Goal: Task Accomplishment & Management: Manage account settings

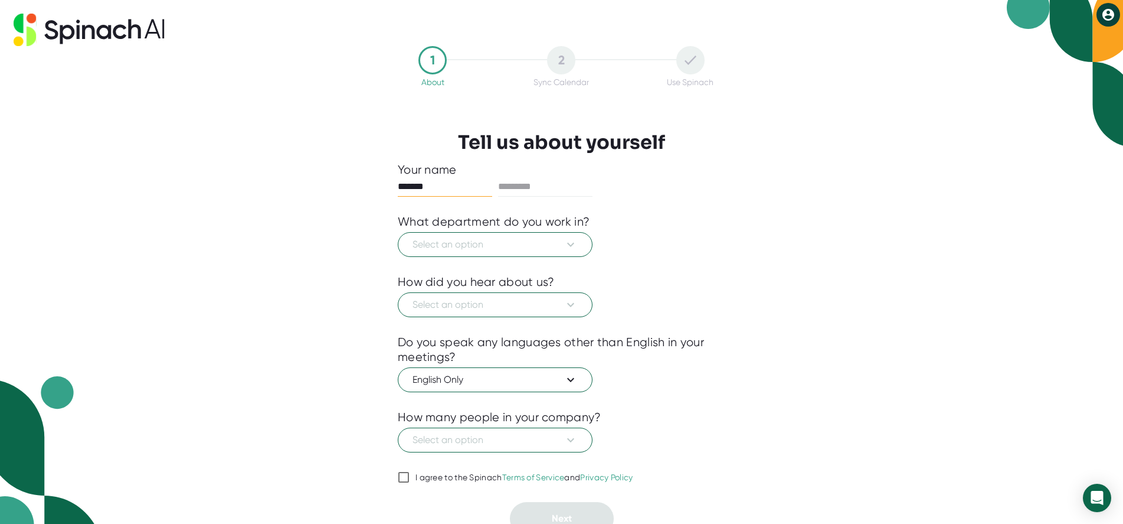
type input "*******"
click at [526, 255] on button "Select an option" at bounding box center [495, 244] width 195 height 25
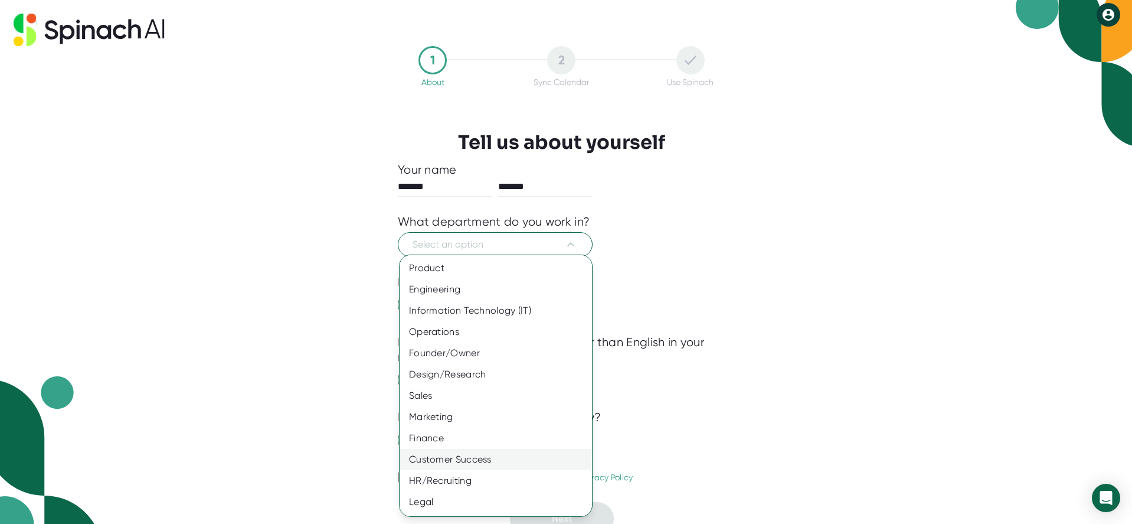
click at [491, 463] on div "Customer Success" at bounding box center [500, 459] width 201 height 21
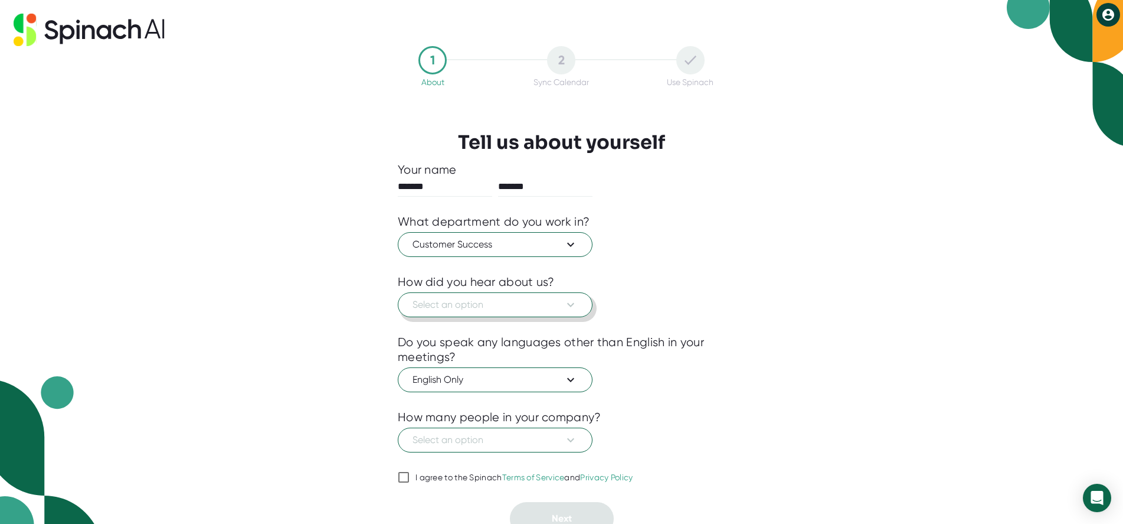
click at [482, 306] on span "Select an option" at bounding box center [495, 304] width 165 height 14
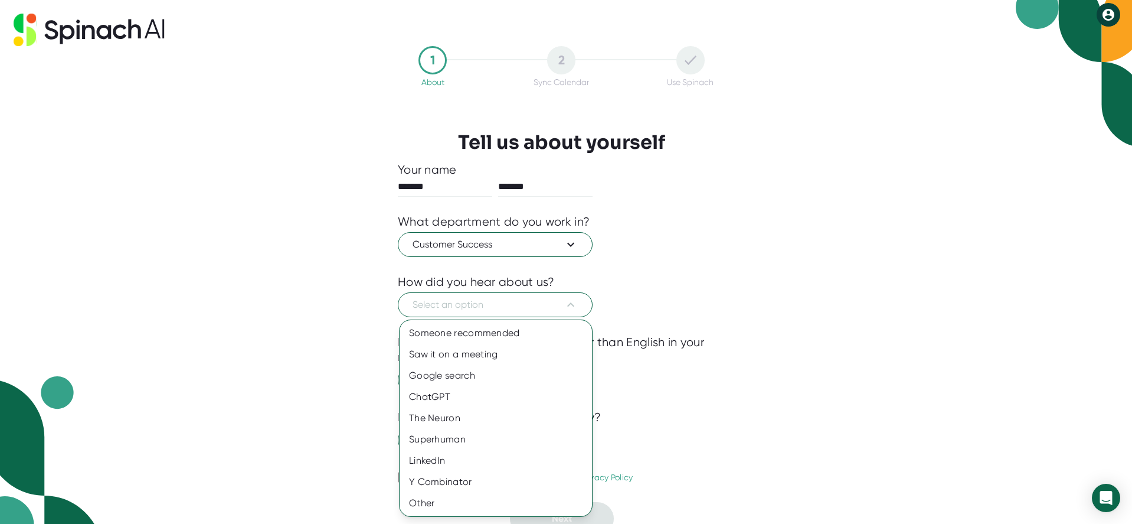
click at [753, 300] on div at bounding box center [566, 262] width 1132 height 524
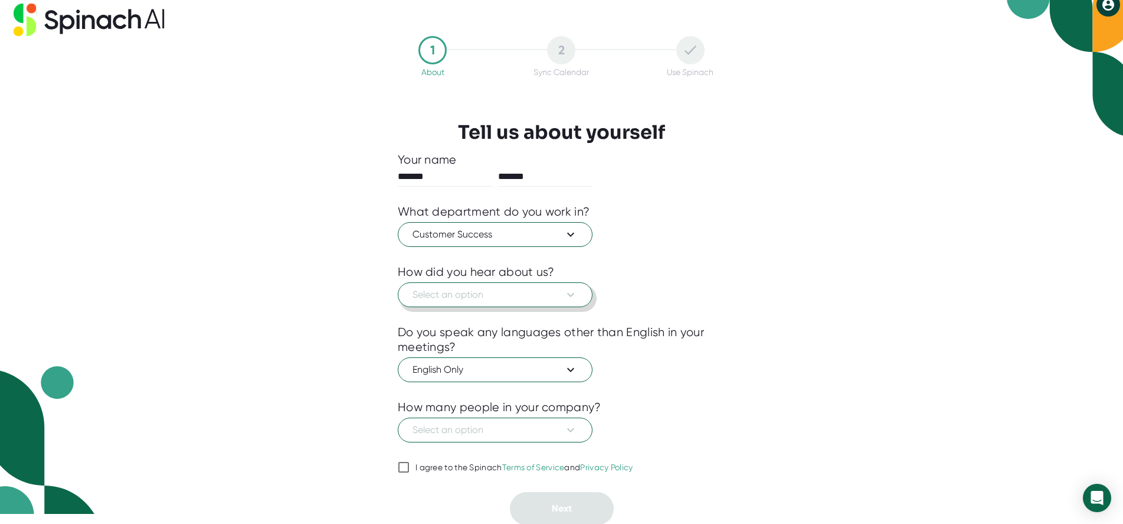
scroll to position [11, 0]
click at [576, 298] on icon at bounding box center [571, 293] width 14 height 14
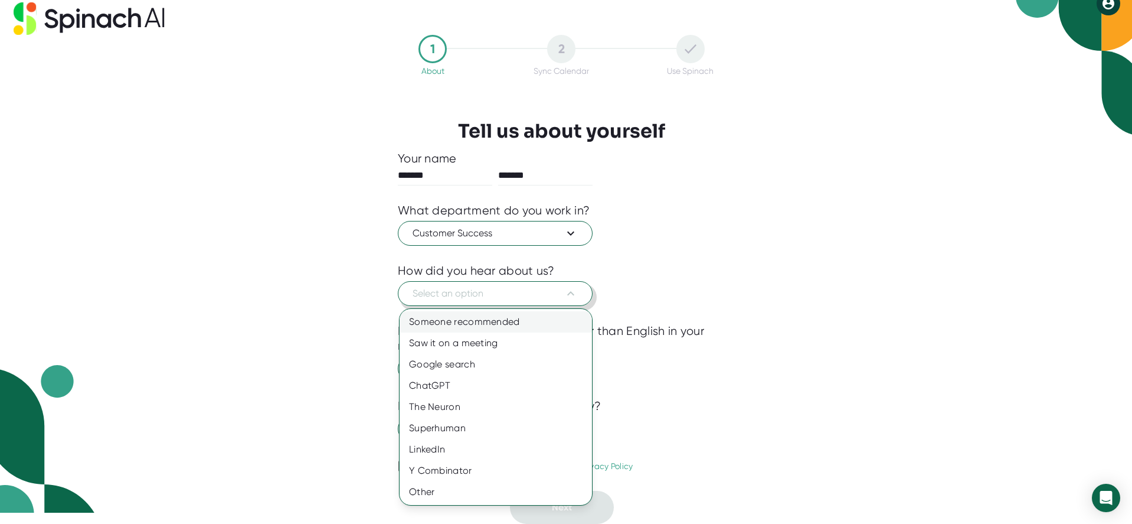
click at [517, 318] on div "Someone recommended" at bounding box center [496, 321] width 192 height 21
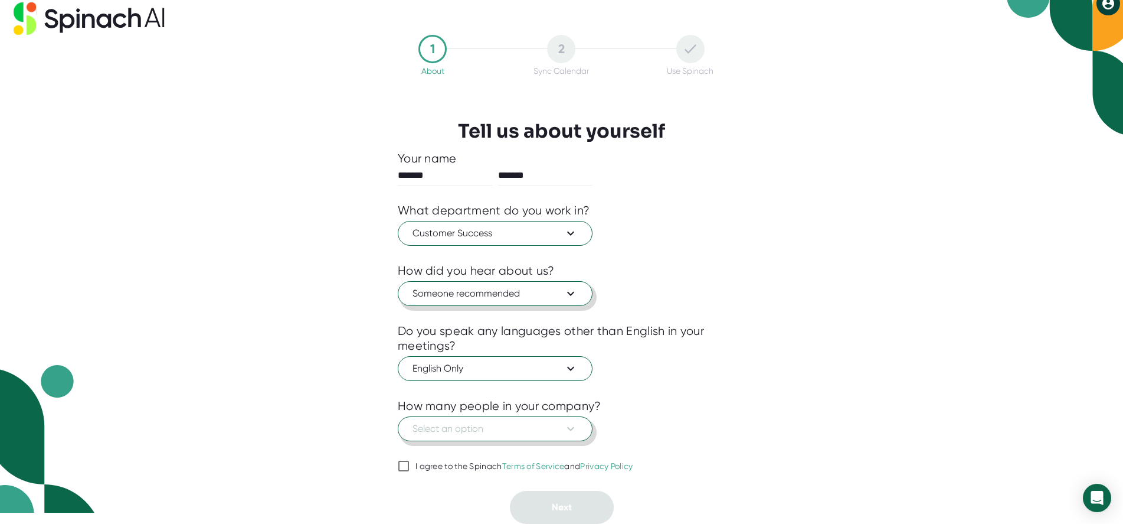
click at [514, 423] on span "Select an option" at bounding box center [495, 428] width 165 height 14
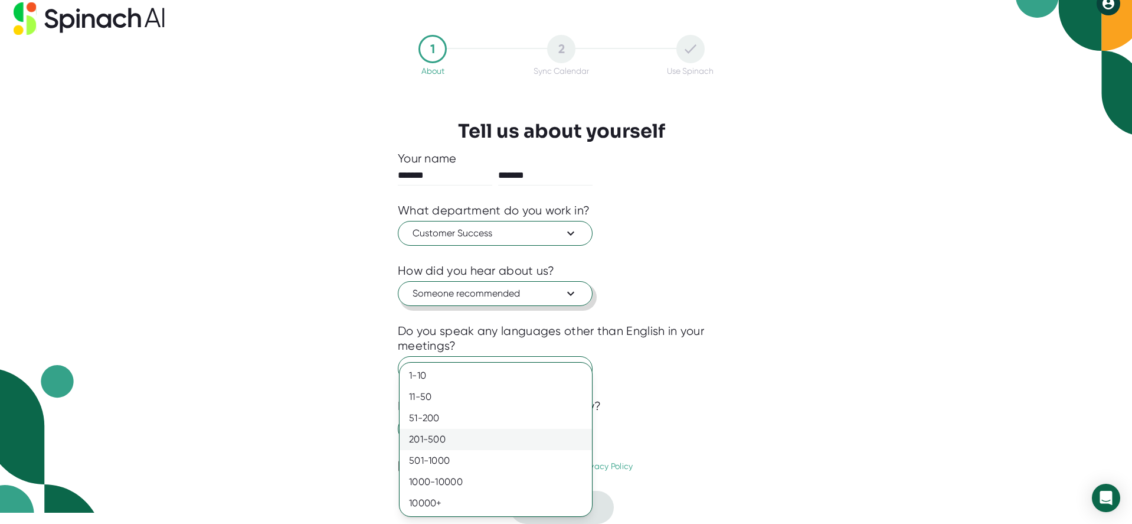
click at [514, 433] on div "201-500" at bounding box center [496, 439] width 192 height 21
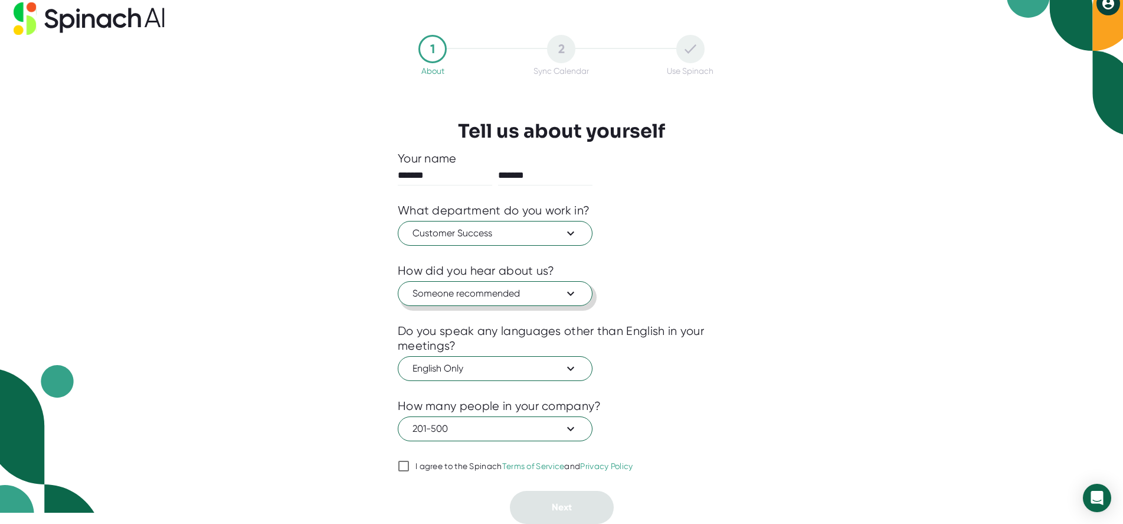
click at [400, 465] on input "I agree to the Spinach Terms of Service and Privacy Policy" at bounding box center [404, 466] width 12 height 14
checkbox input "true"
click at [554, 511] on span "Next" at bounding box center [562, 506] width 20 height 11
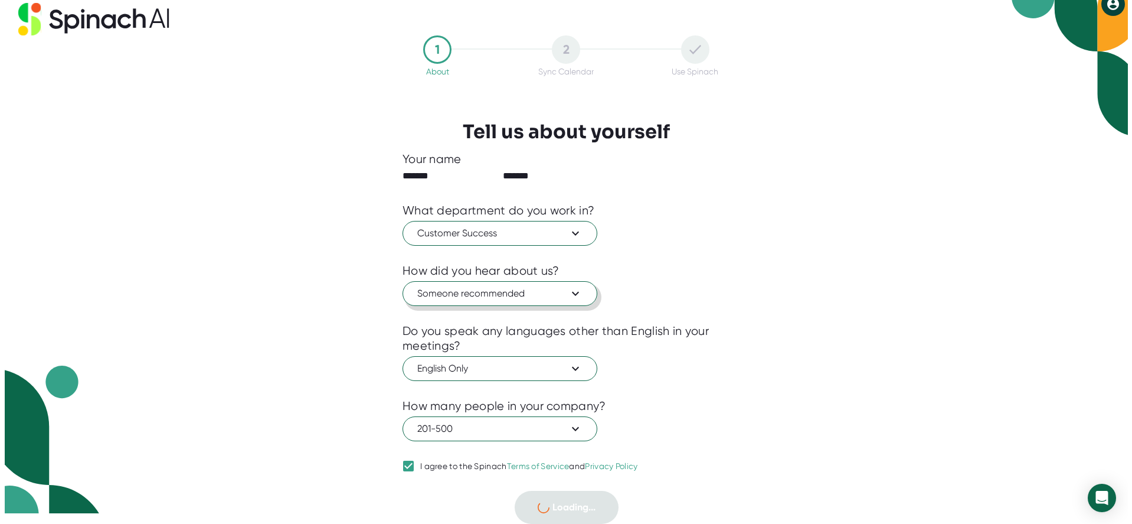
scroll to position [0, 0]
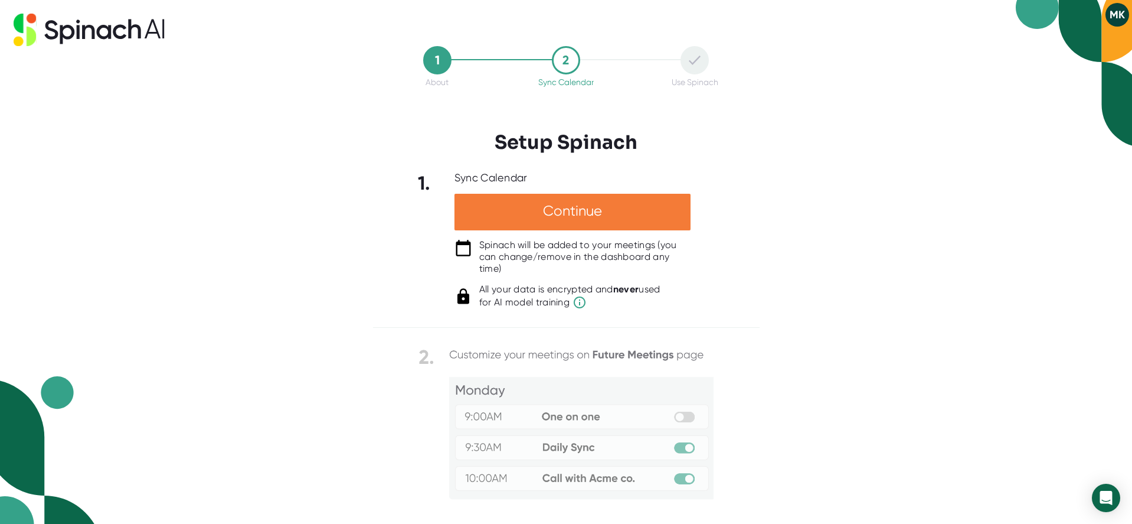
click at [641, 213] on div "Continue" at bounding box center [573, 212] width 236 height 37
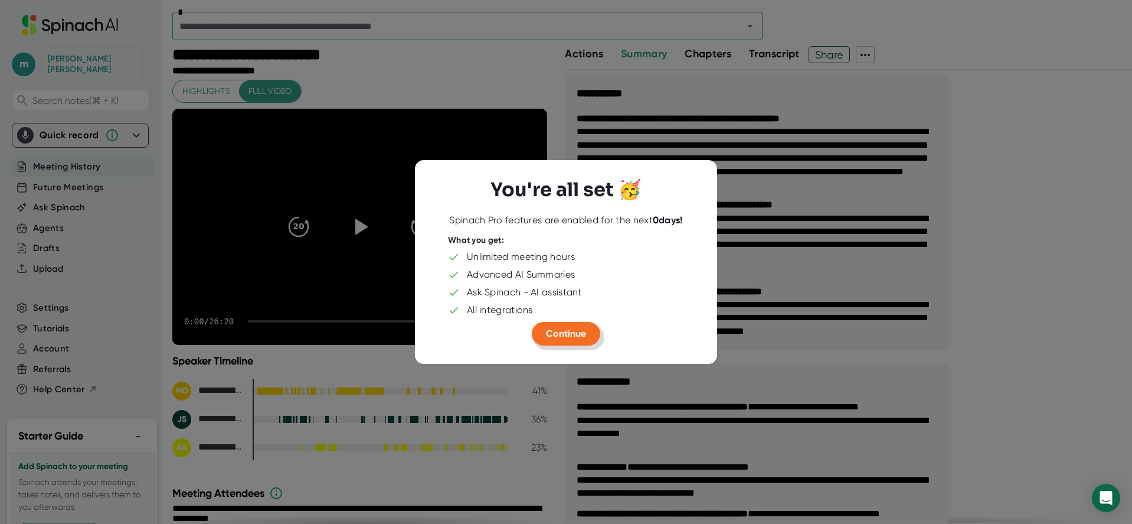
click at [568, 340] on button "Continue" at bounding box center [566, 334] width 68 height 24
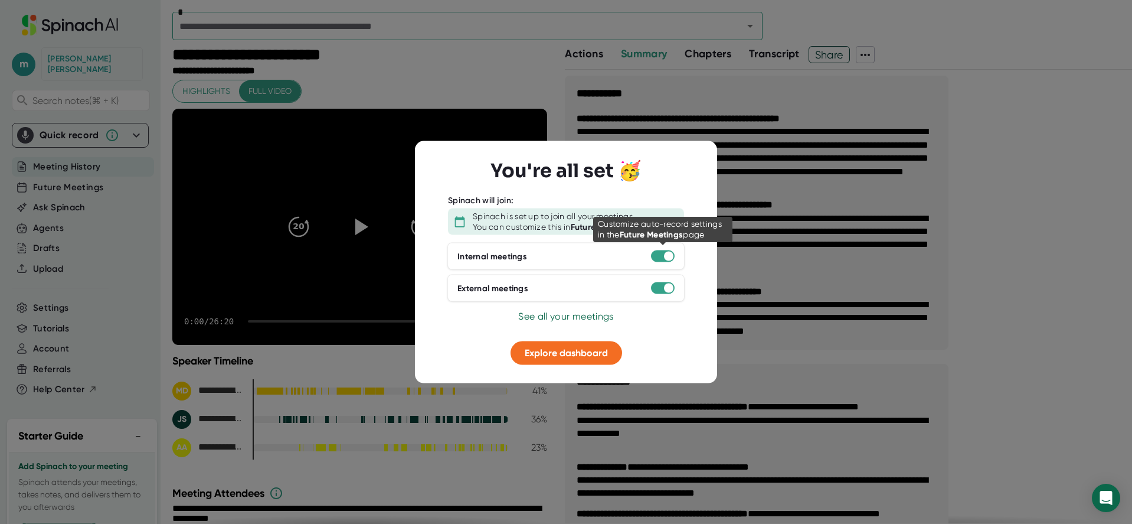
click at [668, 260] on div at bounding box center [668, 255] width 9 height 9
click at [665, 258] on div at bounding box center [668, 255] width 9 height 9
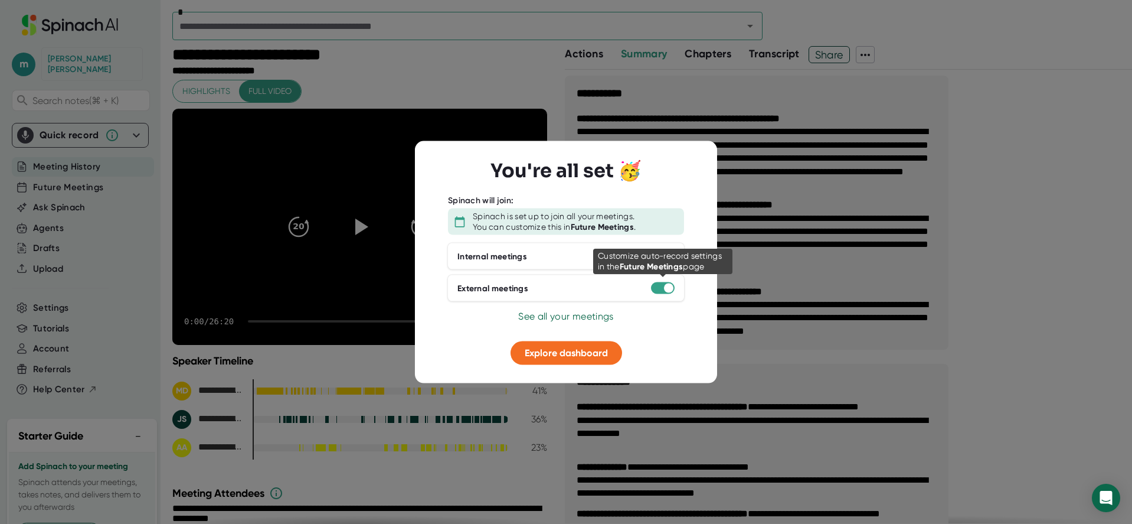
click at [666, 287] on div at bounding box center [668, 287] width 9 height 9
click at [666, 249] on div "Internal meetings" at bounding box center [565, 256] width 237 height 27
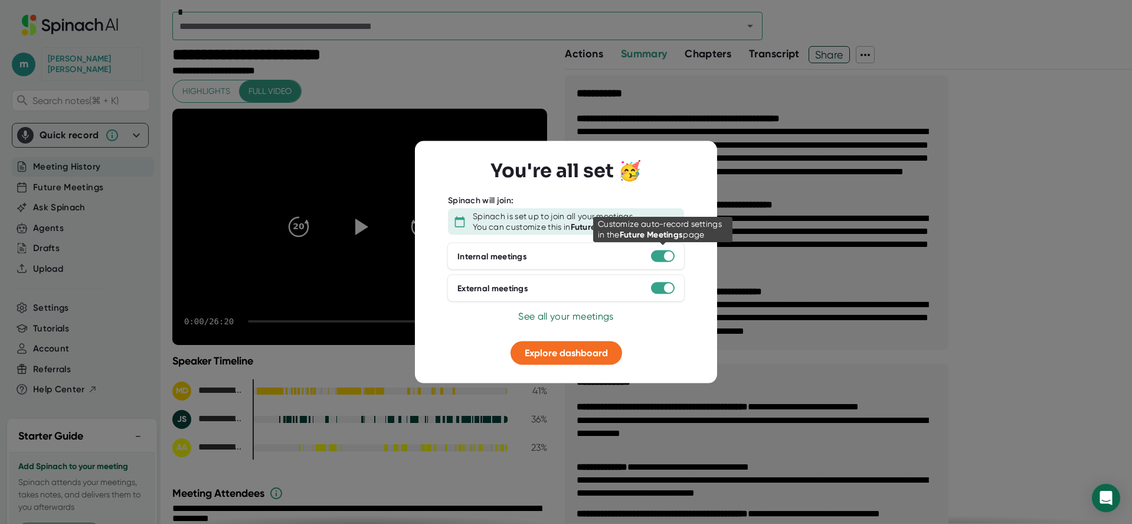
click at [668, 254] on div at bounding box center [668, 255] width 9 height 9
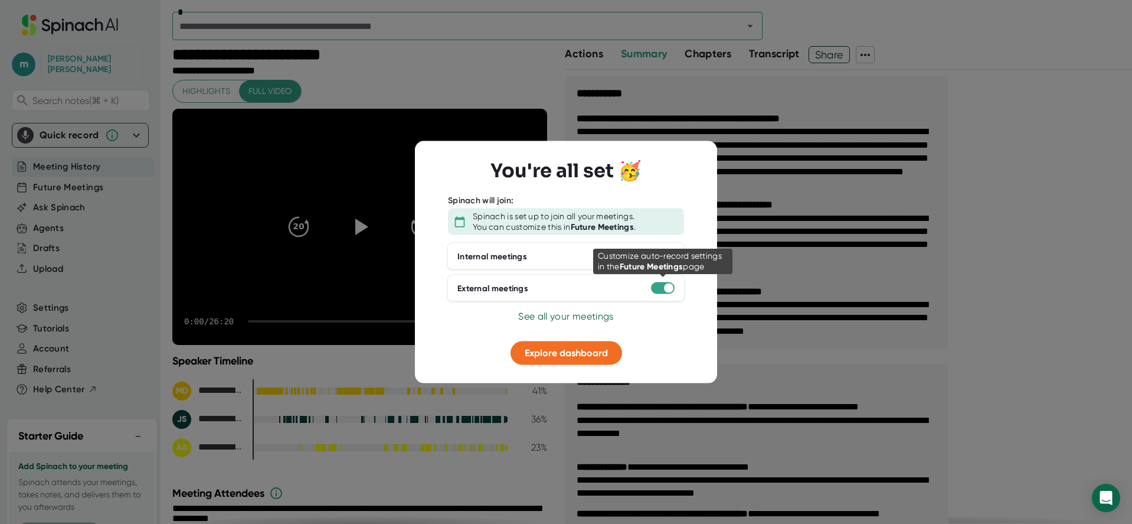
click at [666, 288] on div at bounding box center [668, 287] width 9 height 9
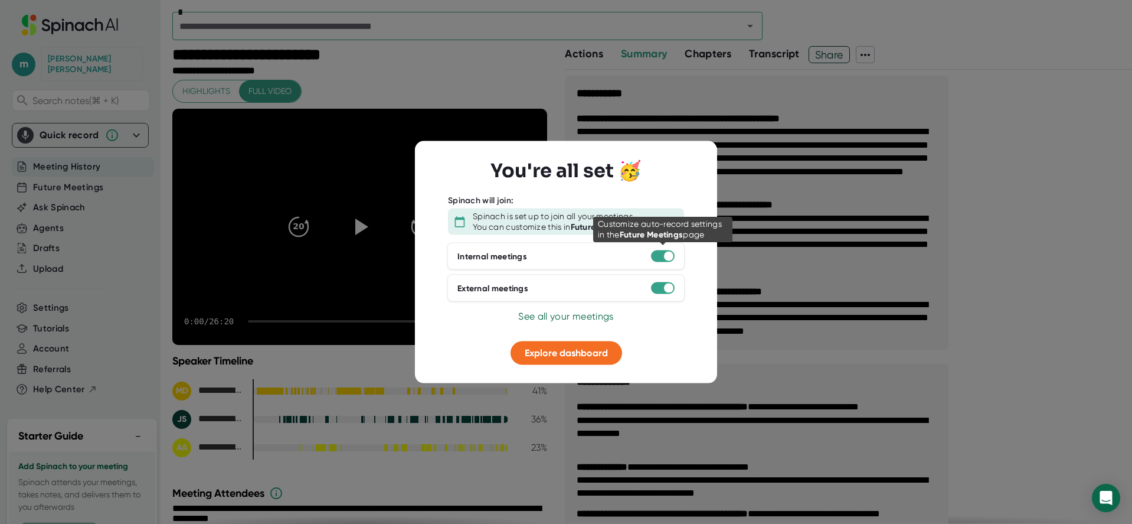
click at [666, 255] on div at bounding box center [668, 255] width 9 height 9
click at [652, 257] on div at bounding box center [663, 256] width 24 height 12
click at [501, 263] on div "Internal meetings" at bounding box center [565, 256] width 237 height 27
click at [496, 255] on div "Internal meetings" at bounding box center [492, 256] width 70 height 11
click at [573, 318] on span "See all your meetings" at bounding box center [565, 315] width 95 height 11
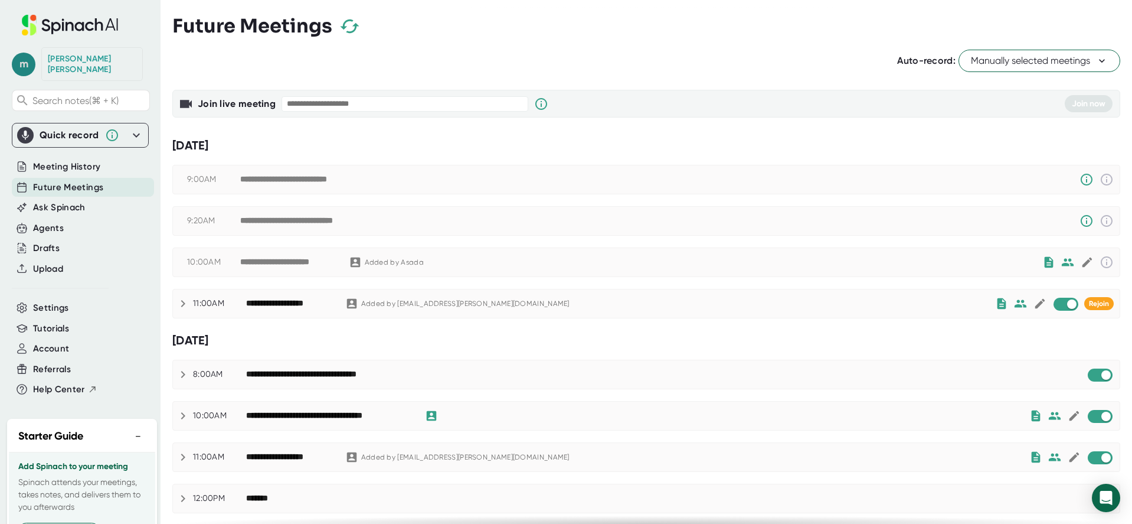
click at [12, 60] on span "m" at bounding box center [24, 65] width 24 height 24
click at [11, 57] on div at bounding box center [566, 262] width 1132 height 524
click at [98, 300] on div "Settings" at bounding box center [83, 307] width 142 height 19
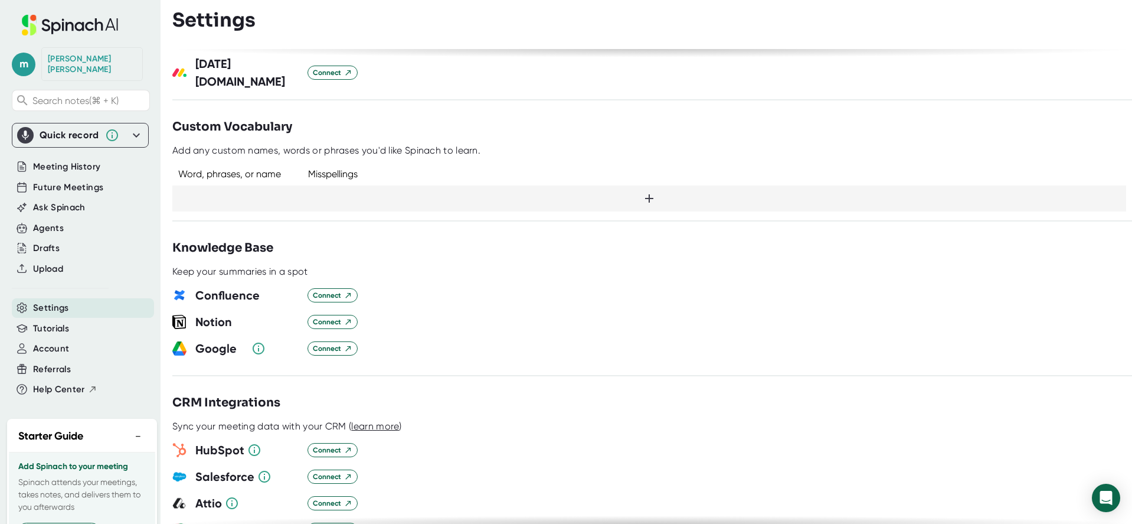
scroll to position [569, 0]
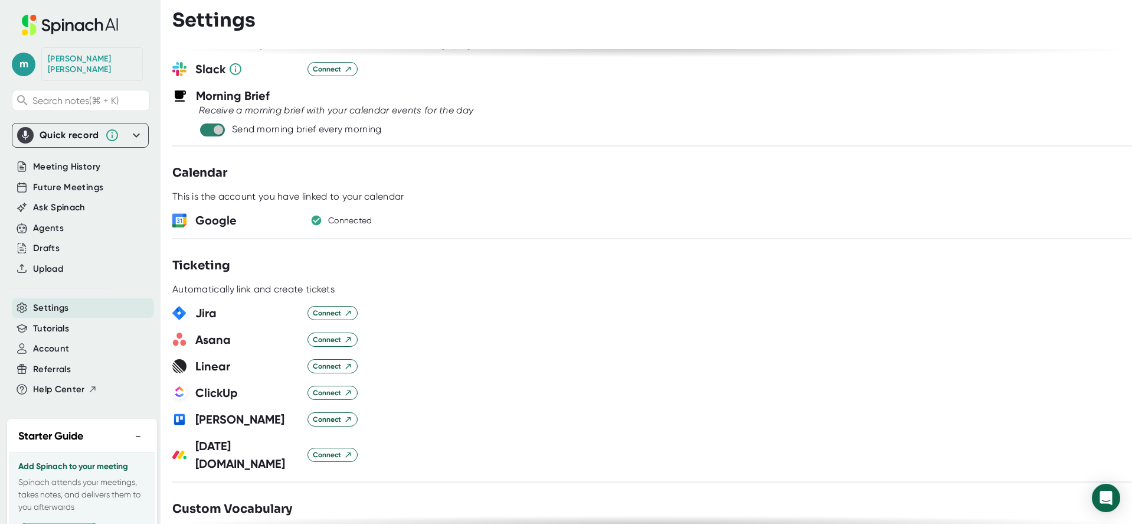
click at [218, 130] on input "checkbox" at bounding box center [218, 130] width 34 height 11
checkbox input "false"
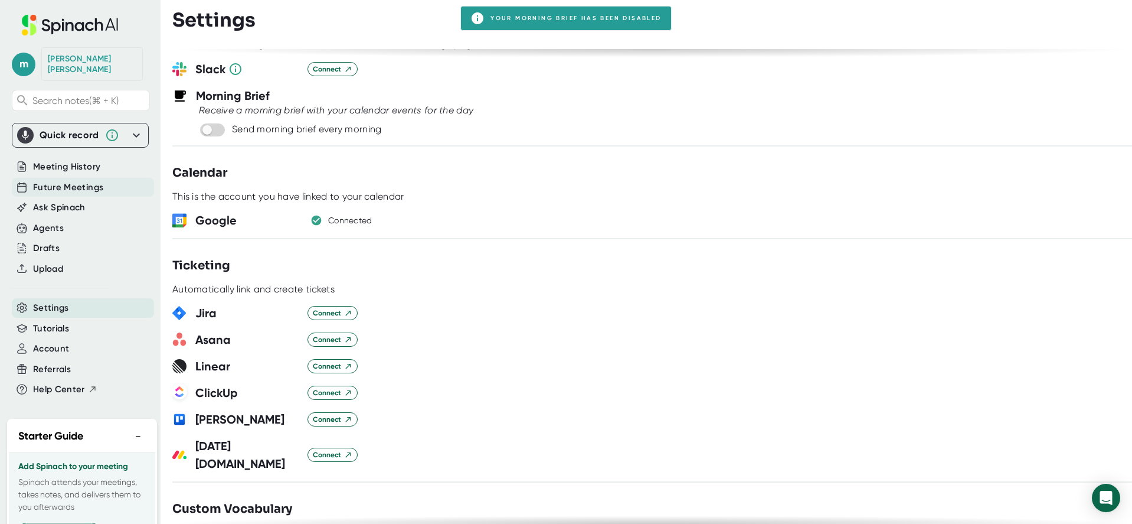
click at [70, 181] on span "Future Meetings" at bounding box center [68, 188] width 70 height 14
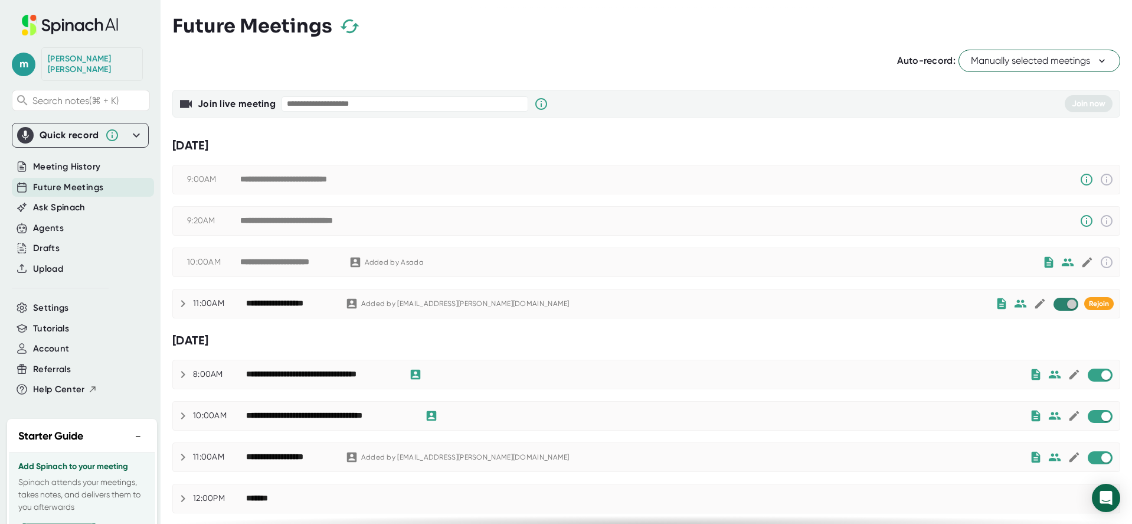
click at [1066, 305] on input "checkbox" at bounding box center [1072, 304] width 34 height 11
checkbox input "true"
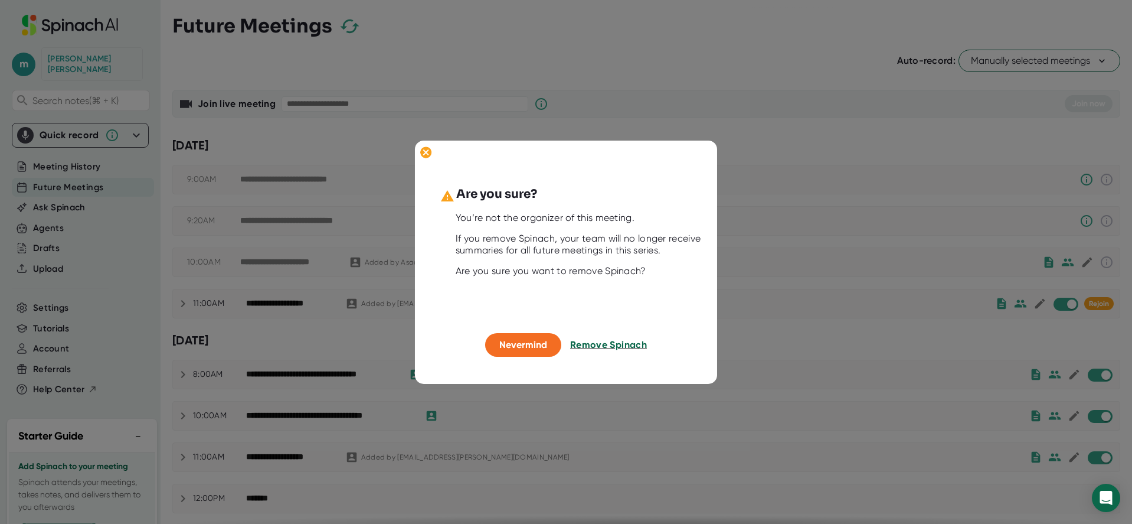
click at [606, 346] on span "Remove Spinach" at bounding box center [608, 344] width 77 height 11
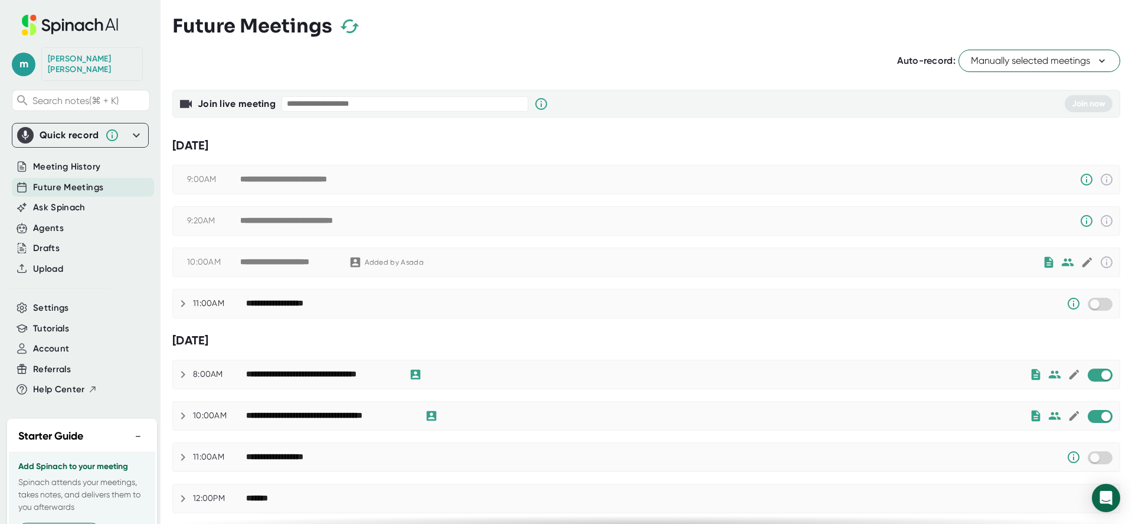
click at [1032, 60] on span "Manually selected meetings" at bounding box center [1039, 61] width 137 height 14
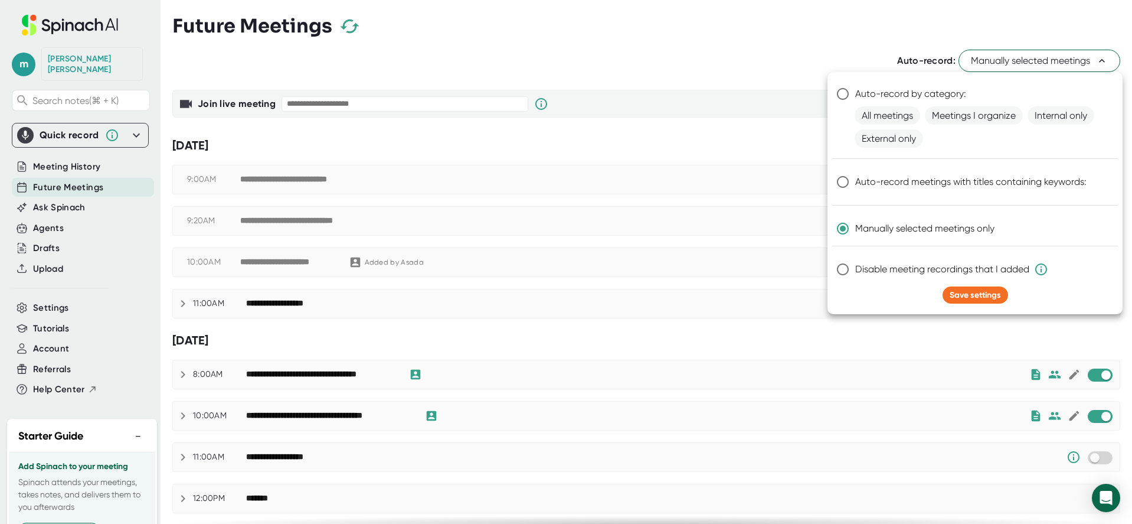
click at [841, 267] on input "Disable meeting recordings that I added" at bounding box center [842, 269] width 25 height 25
radio input "true"
click at [998, 296] on span "Save settings" at bounding box center [975, 295] width 51 height 10
radio input "true"
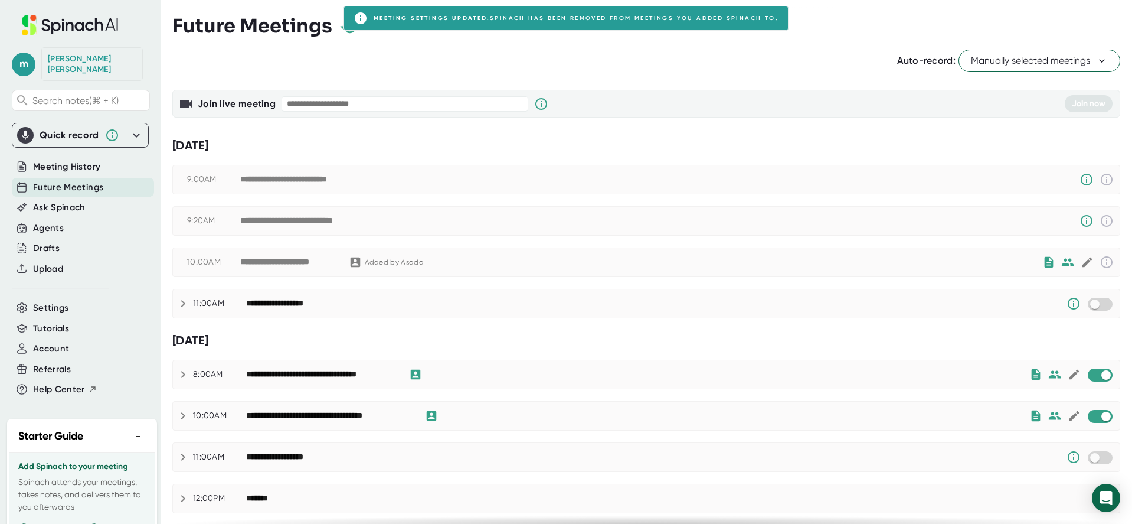
checkbox input "false"
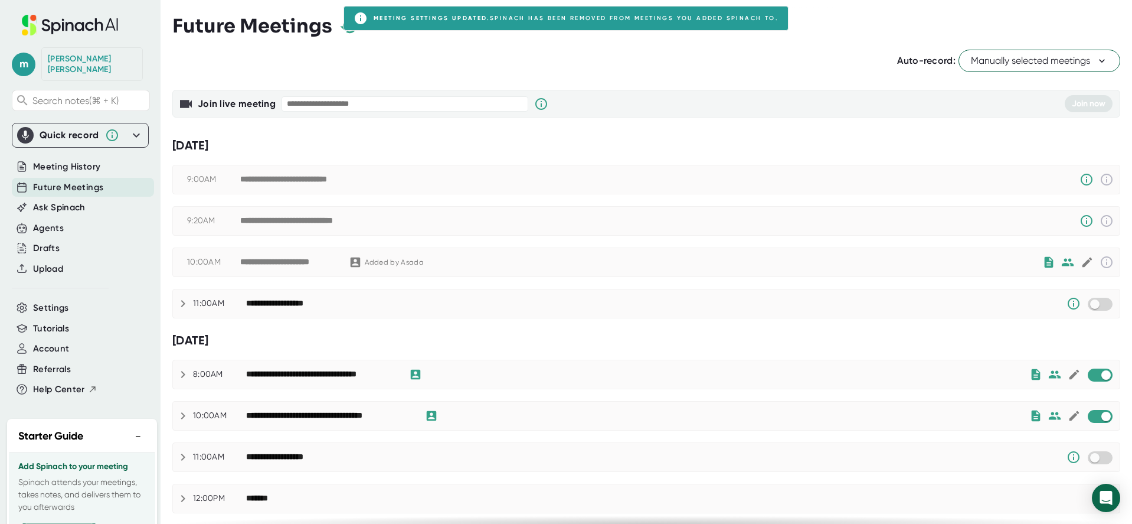
checkbox input "false"
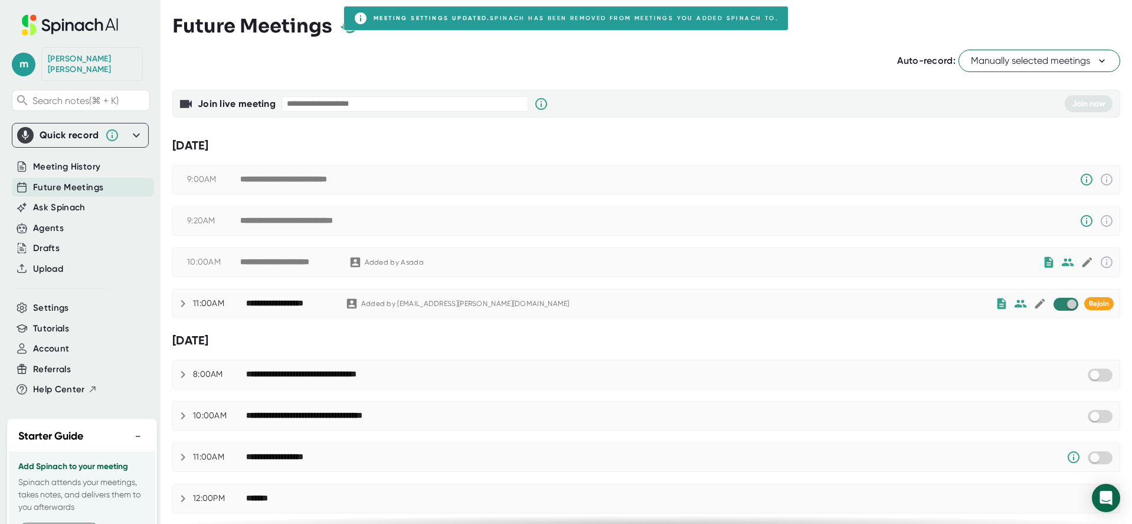
click at [1061, 306] on input "checkbox" at bounding box center [1072, 304] width 34 height 11
checkbox input "true"
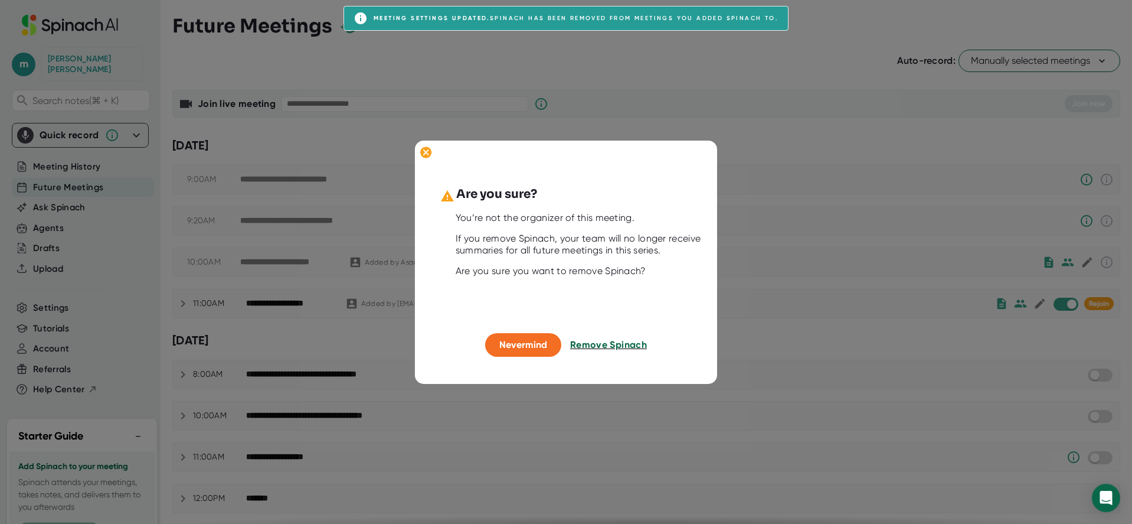
click at [601, 345] on span "Remove Spinach" at bounding box center [608, 344] width 77 height 11
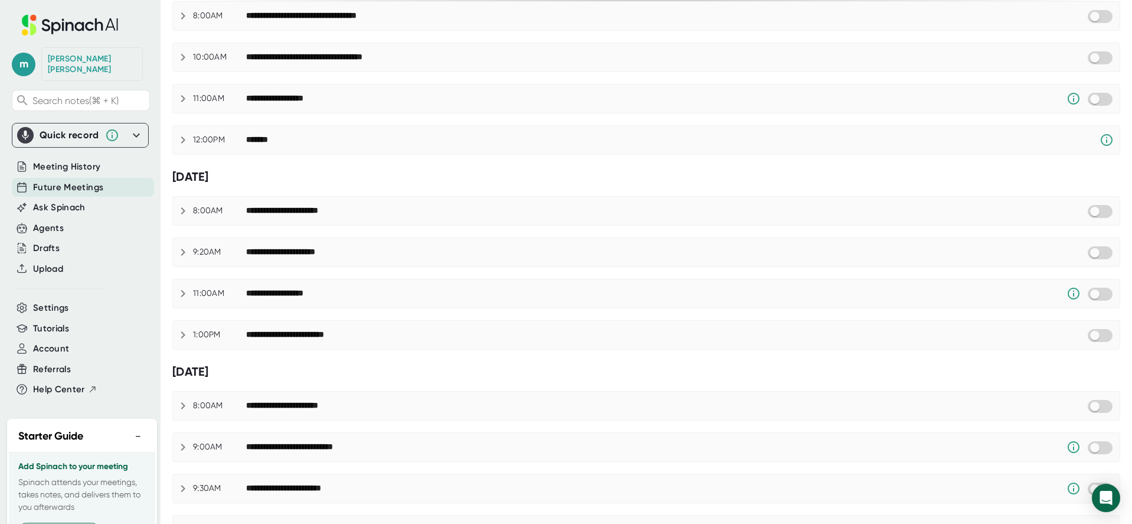
scroll to position [588, 0]
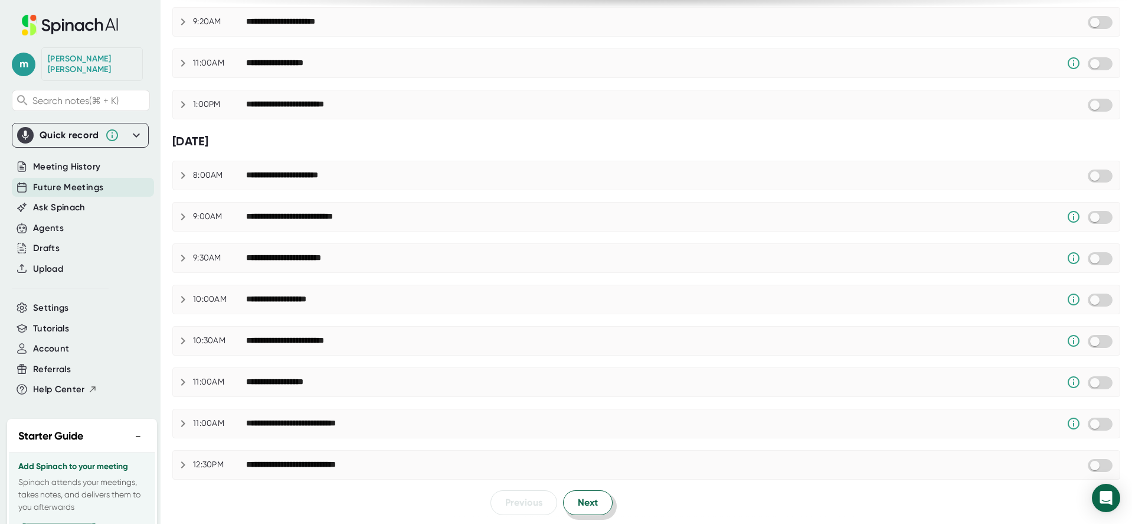
click at [579, 496] on span "Next" at bounding box center [588, 502] width 20 height 14
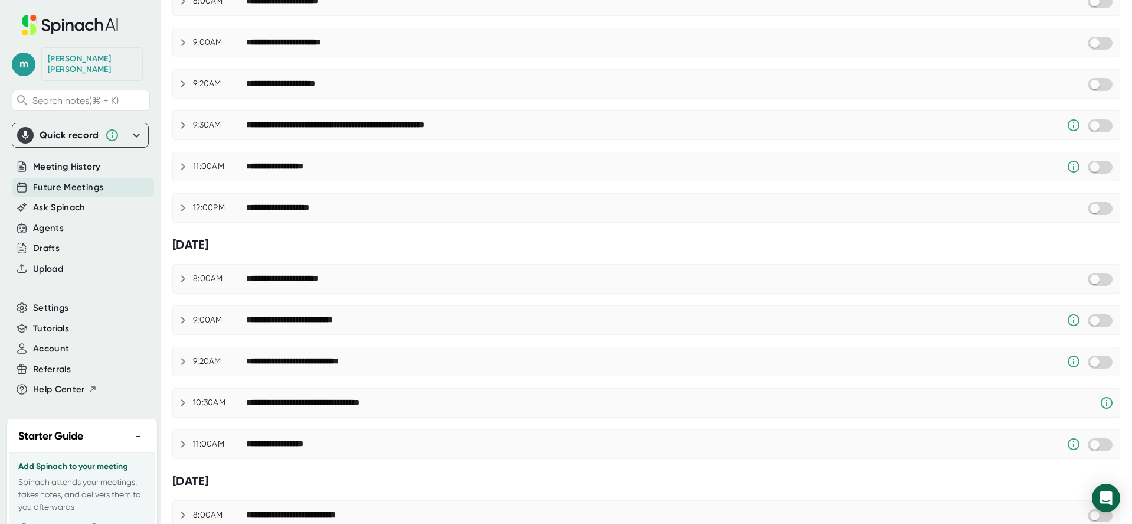
scroll to position [0, 0]
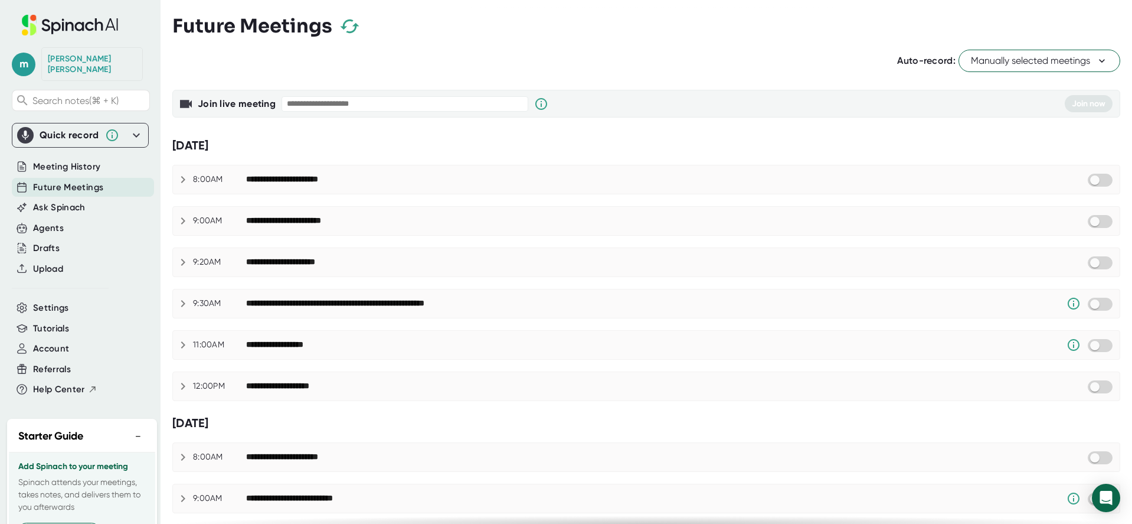
click at [96, 56] on div "[PERSON_NAME]" at bounding box center [92, 64] width 89 height 21
click at [57, 60] on div "[PERSON_NAME]" at bounding box center [92, 64] width 89 height 21
click at [25, 57] on span "m" at bounding box center [24, 65] width 24 height 24
click at [60, 116] on button "Edit Profile" at bounding box center [76, 111] width 117 height 20
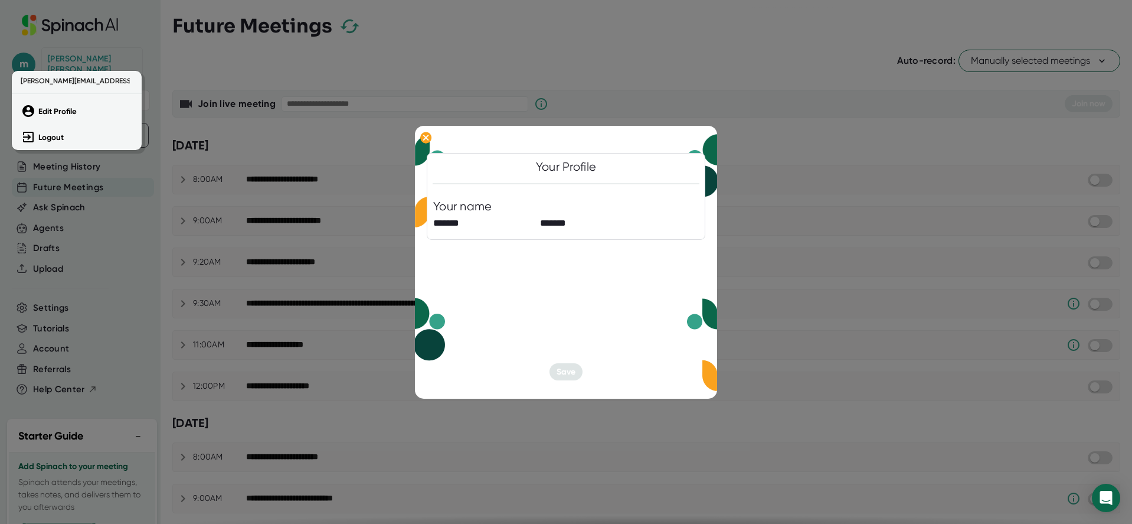
click at [84, 48] on div at bounding box center [566, 262] width 1132 height 524
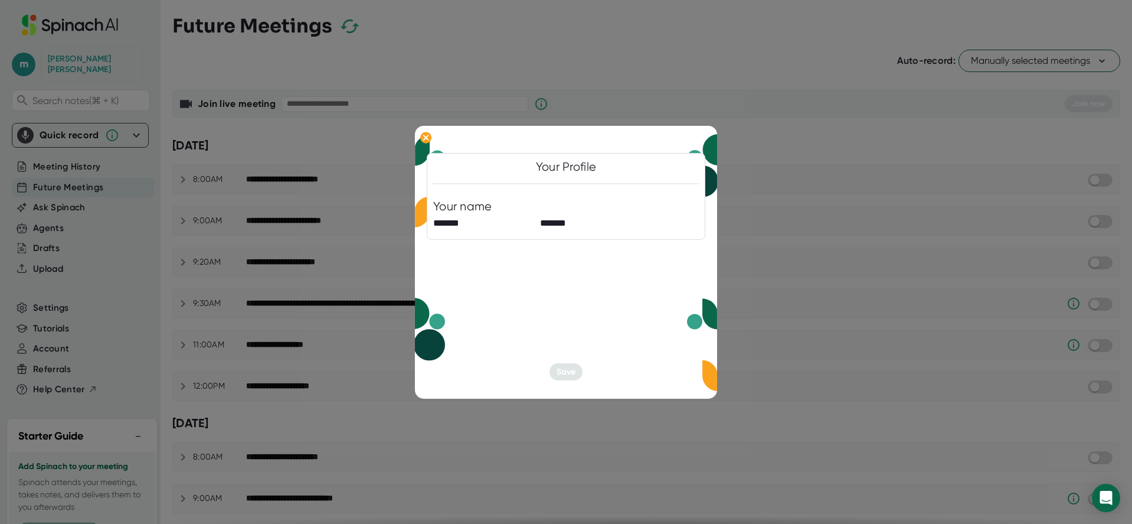
click at [136, 283] on div at bounding box center [566, 262] width 1132 height 524
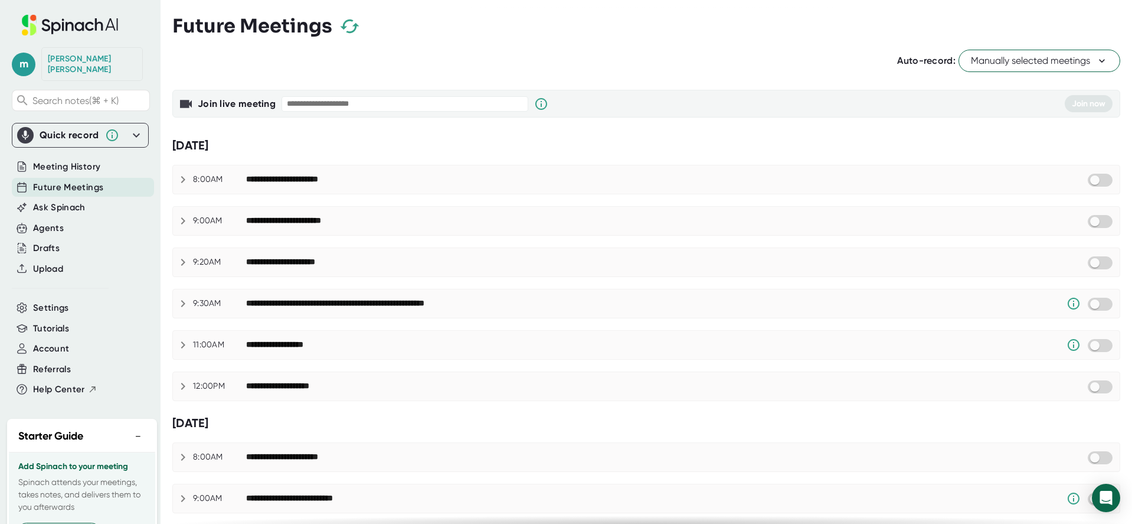
click at [63, 342] on span "Account" at bounding box center [51, 349] width 36 height 14
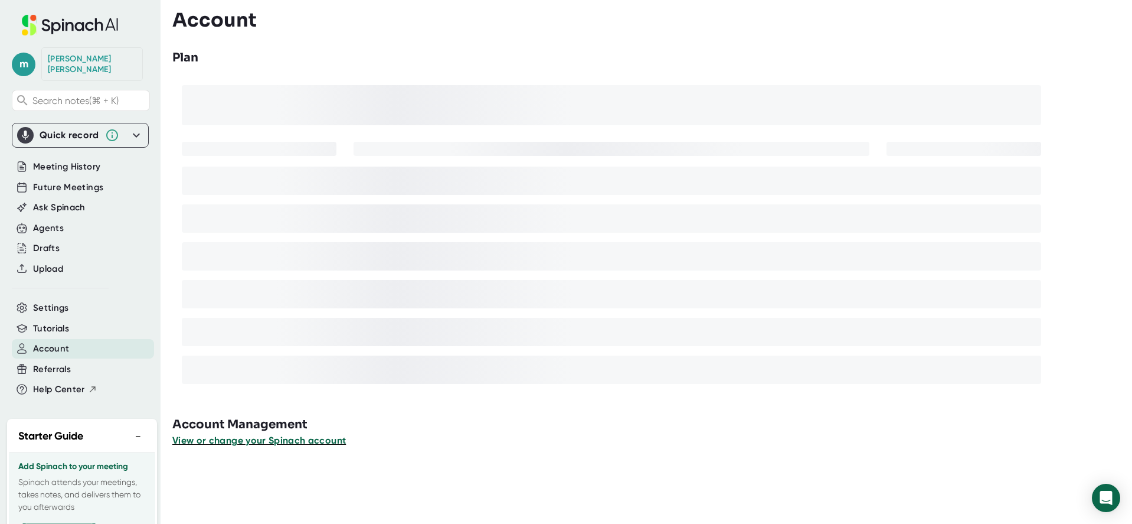
click at [271, 442] on span "View or change your Spinach account" at bounding box center [259, 439] width 174 height 11
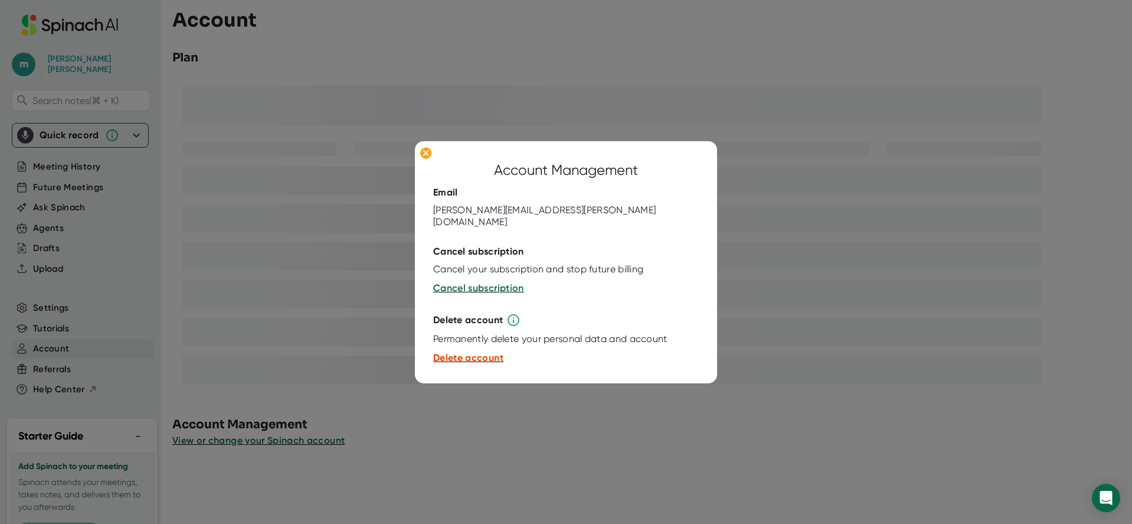
click at [473, 352] on span "Delete account" at bounding box center [468, 357] width 70 height 11
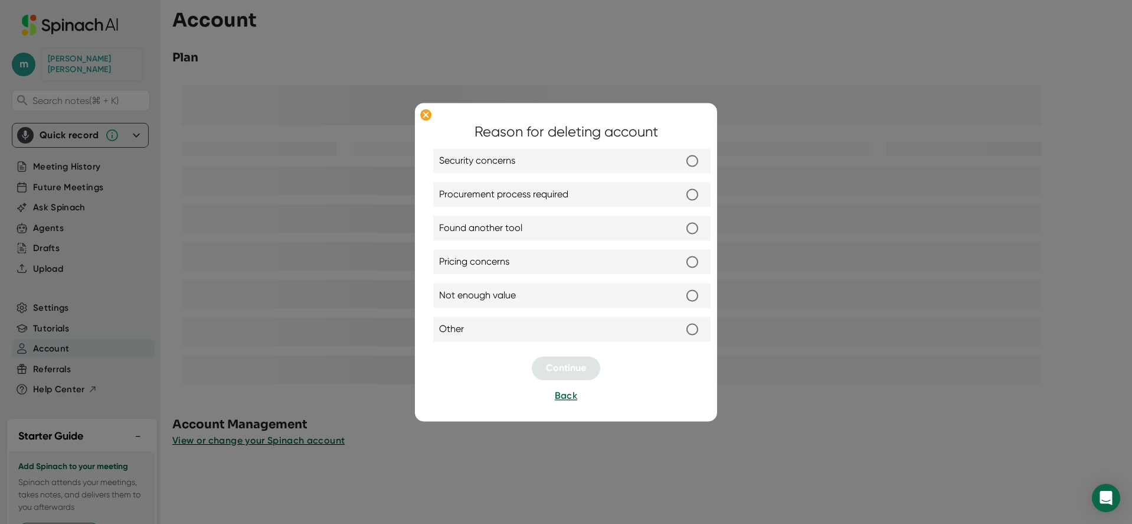
click at [573, 151] on label "Security concerns" at bounding box center [572, 160] width 266 height 25
click at [680, 151] on input "Security concerns" at bounding box center [692, 160] width 25 height 25
radio input "true"
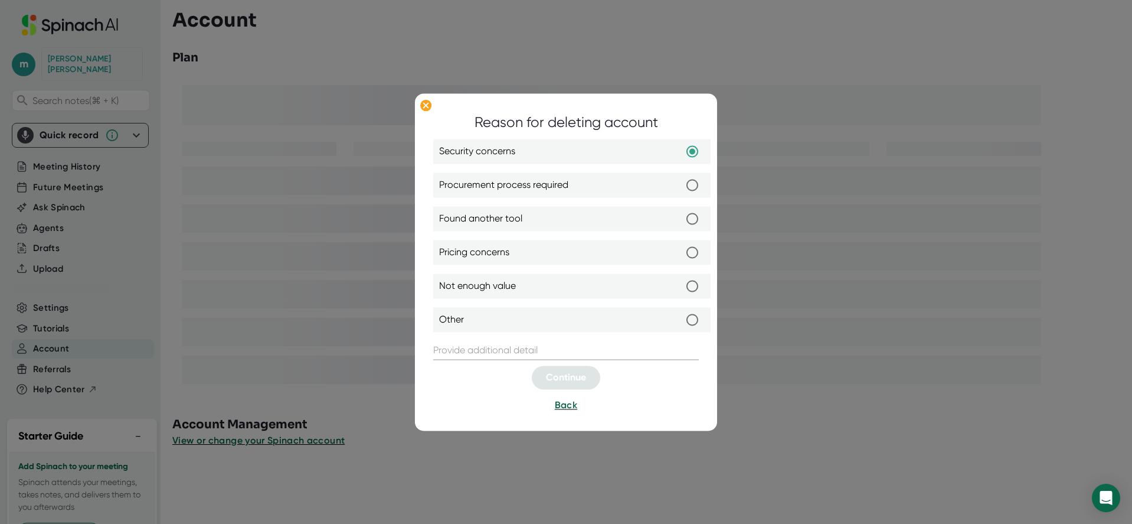
click at [539, 310] on label "Other" at bounding box center [572, 319] width 266 height 25
click at [680, 310] on input "Other" at bounding box center [692, 319] width 25 height 25
radio input "true"
click at [540, 316] on label "Other" at bounding box center [572, 319] width 266 height 25
click at [680, 316] on input "Other" at bounding box center [692, 319] width 25 height 25
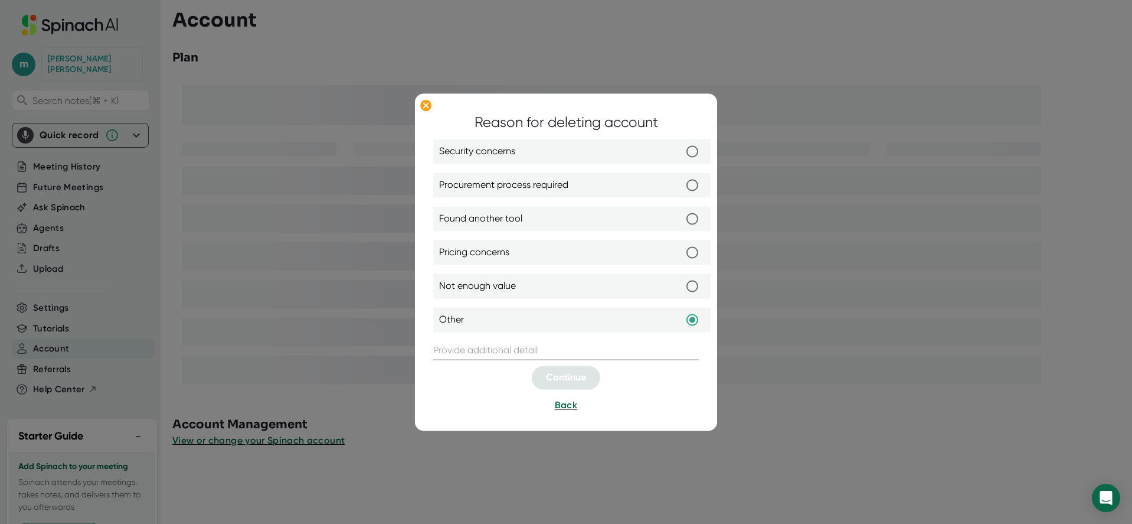
click at [605, 148] on label "Security concerns" at bounding box center [572, 151] width 266 height 25
click at [680, 148] on input "Security concerns" at bounding box center [692, 151] width 25 height 25
radio input "true"
click at [553, 345] on input "text" at bounding box center [566, 350] width 266 height 19
click at [546, 327] on label "Other" at bounding box center [572, 319] width 266 height 25
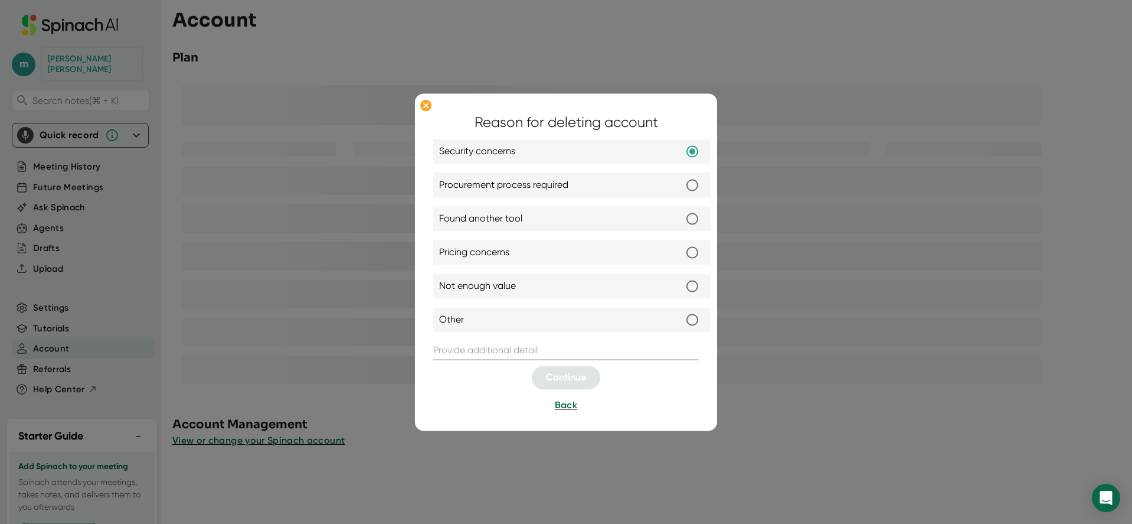
click at [680, 327] on input "Other" at bounding box center [692, 319] width 25 height 25
radio input "true"
click at [558, 347] on input "text" at bounding box center [566, 350] width 266 height 19
type input "my company is pivoting tools"
click at [567, 380] on span "Continue" at bounding box center [566, 376] width 40 height 11
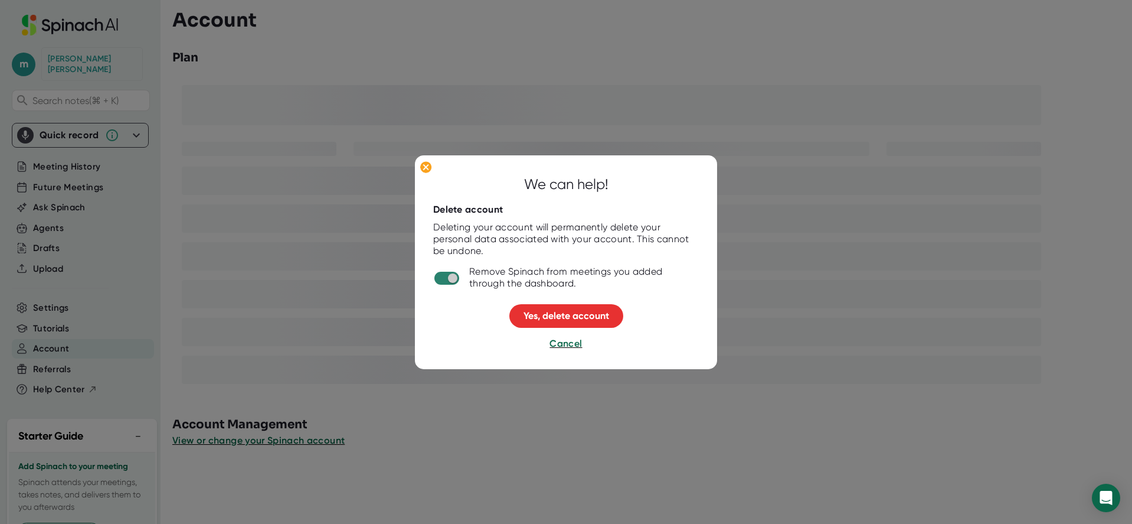
click at [455, 278] on input "checkbox" at bounding box center [453, 278] width 34 height 11
click at [454, 278] on input "checkbox" at bounding box center [441, 278] width 34 height 11
checkbox input "true"
click at [579, 310] on span "Yes, delete account" at bounding box center [567, 315] width 86 height 11
